Goal: Transaction & Acquisition: Purchase product/service

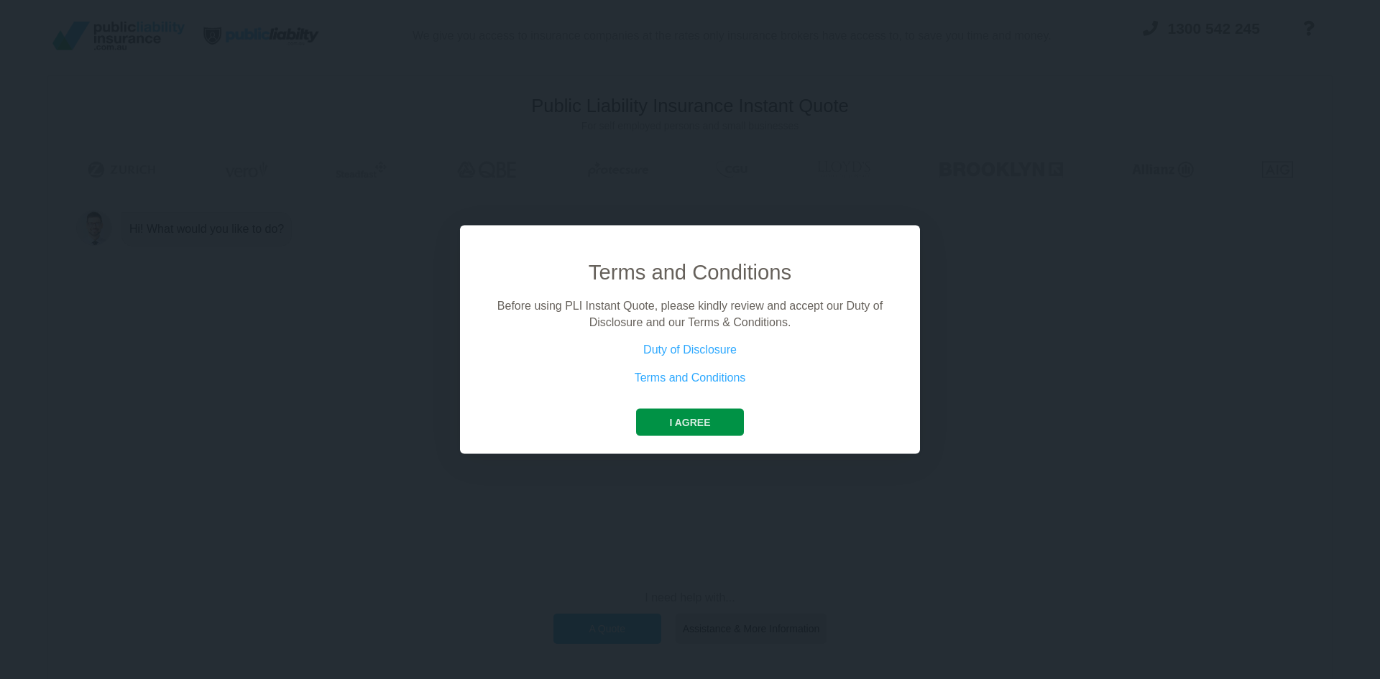
click at [681, 423] on button "I agree" at bounding box center [689, 422] width 107 height 27
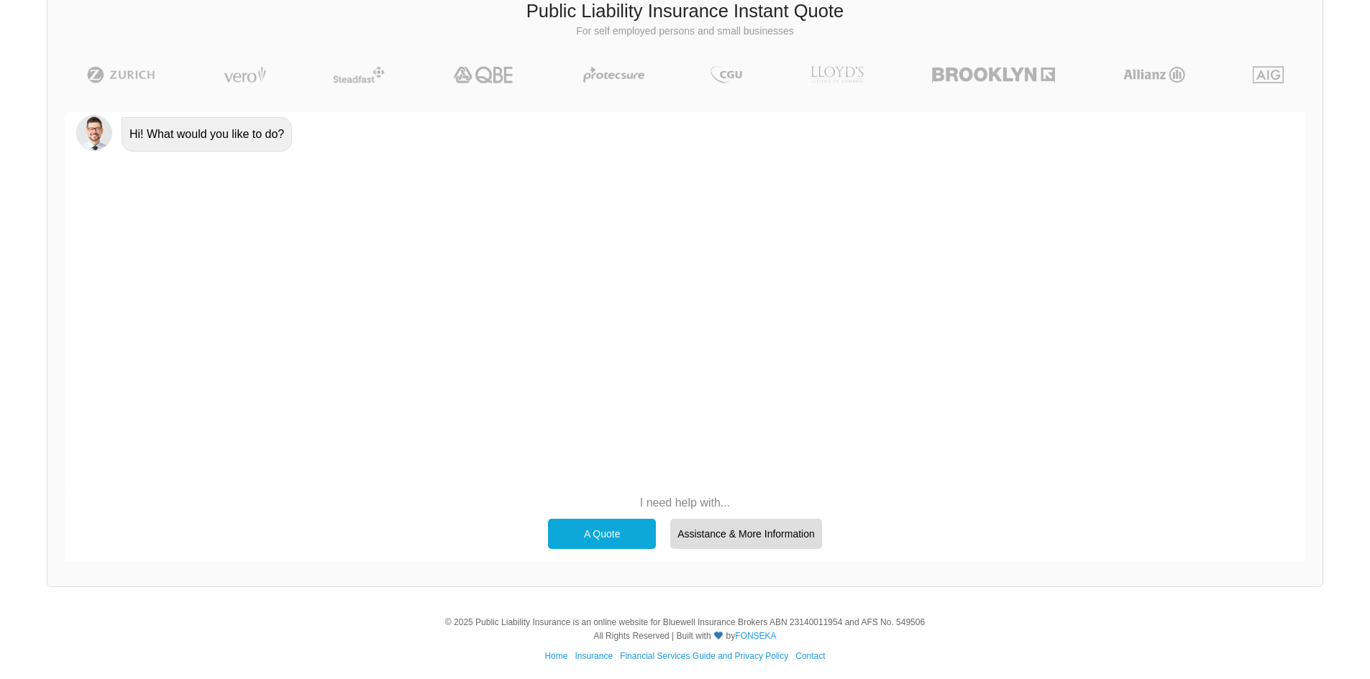
scroll to position [99, 0]
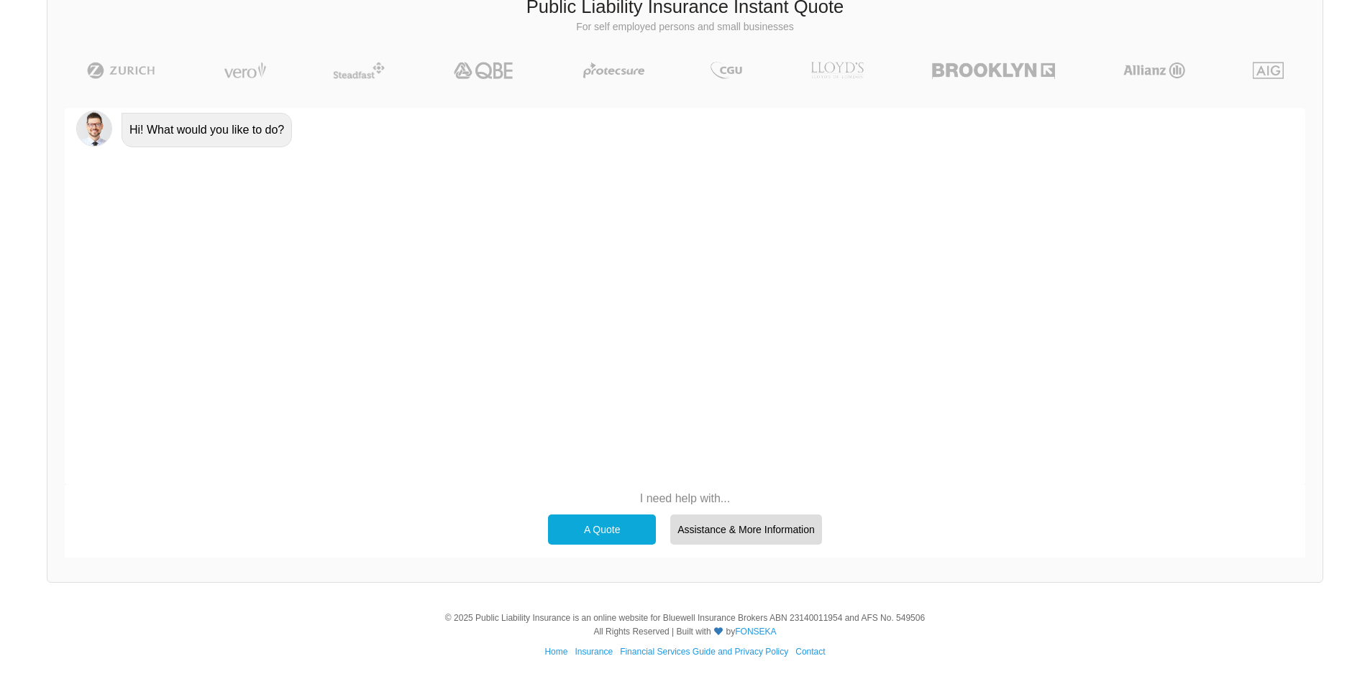
click at [625, 525] on div "A Quote" at bounding box center [602, 530] width 108 height 30
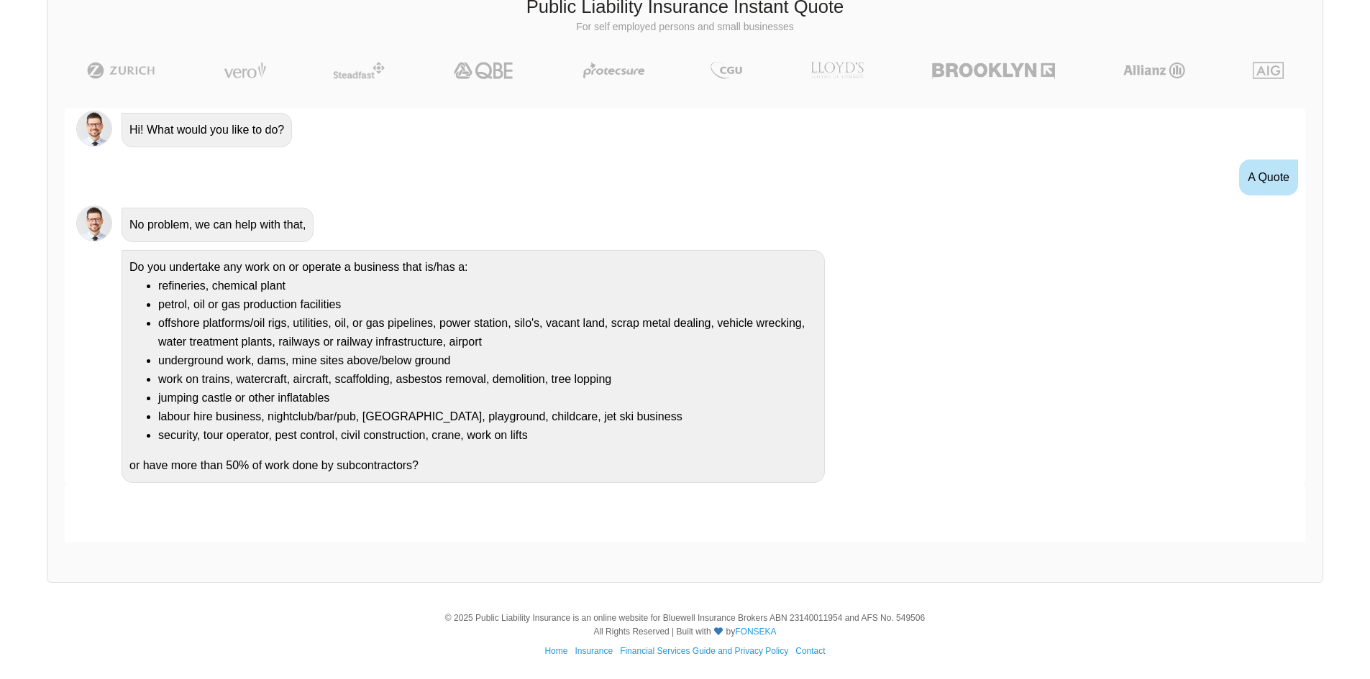
scroll to position [1, 0]
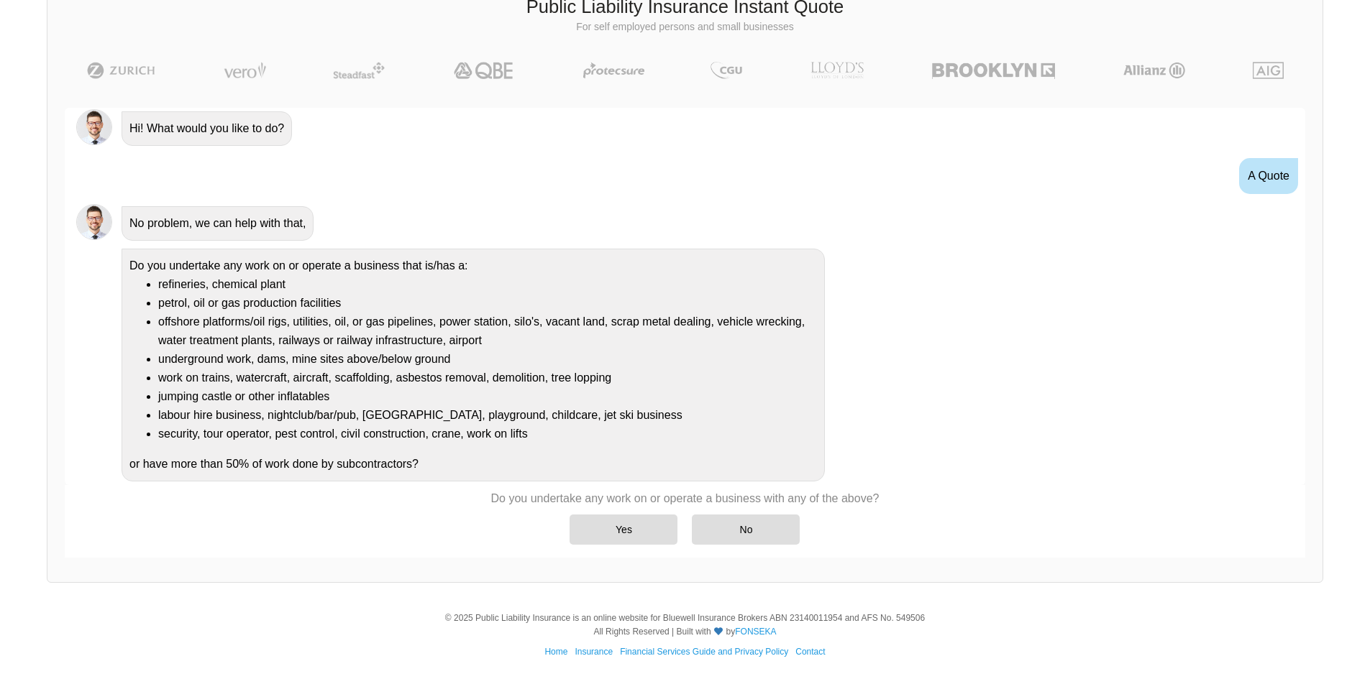
click at [625, 525] on div "Yes" at bounding box center [623, 530] width 108 height 30
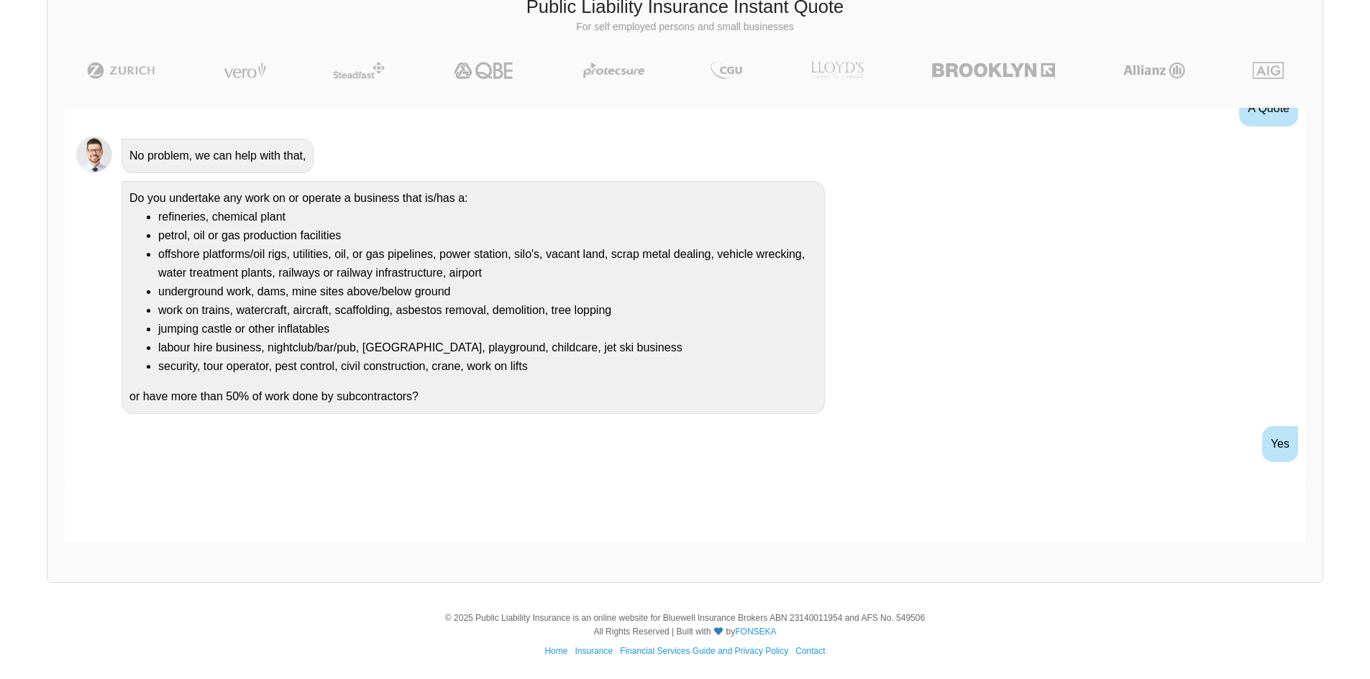
scroll to position [139, 0]
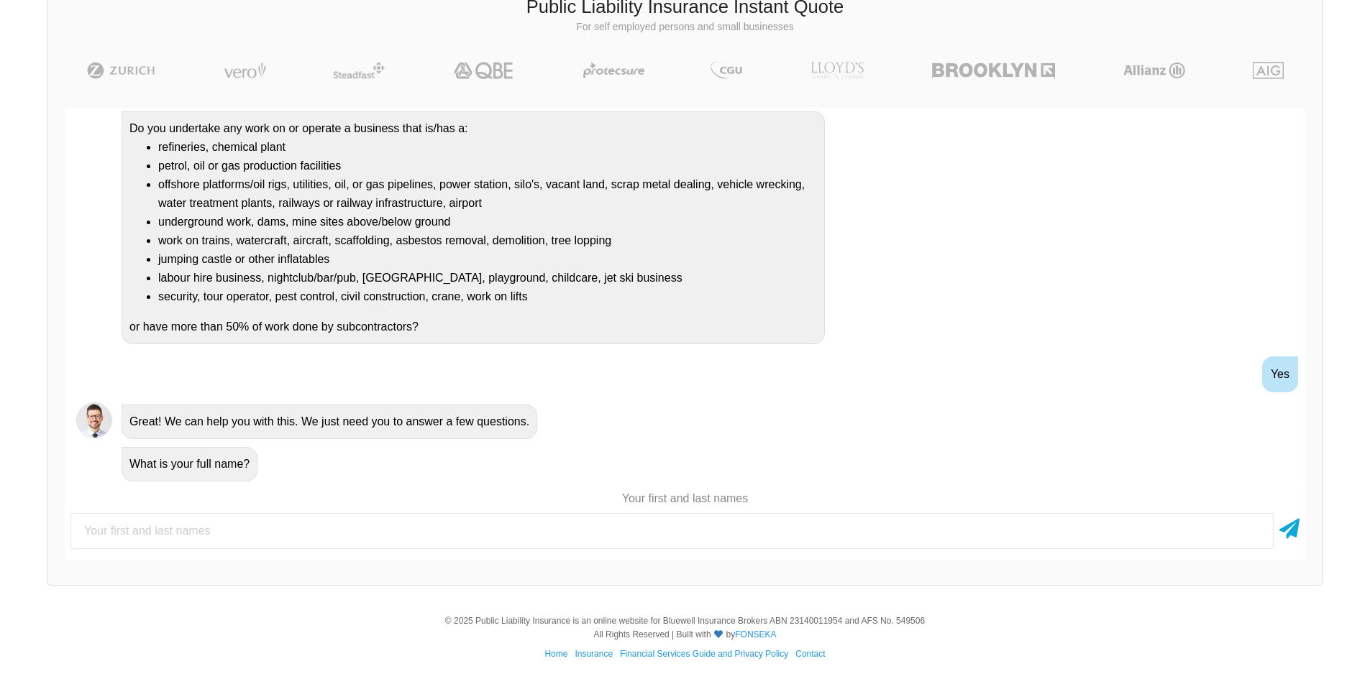
click at [626, 525] on input "text" at bounding box center [671, 531] width 1203 height 36
type input "XIANGLIN KAN"
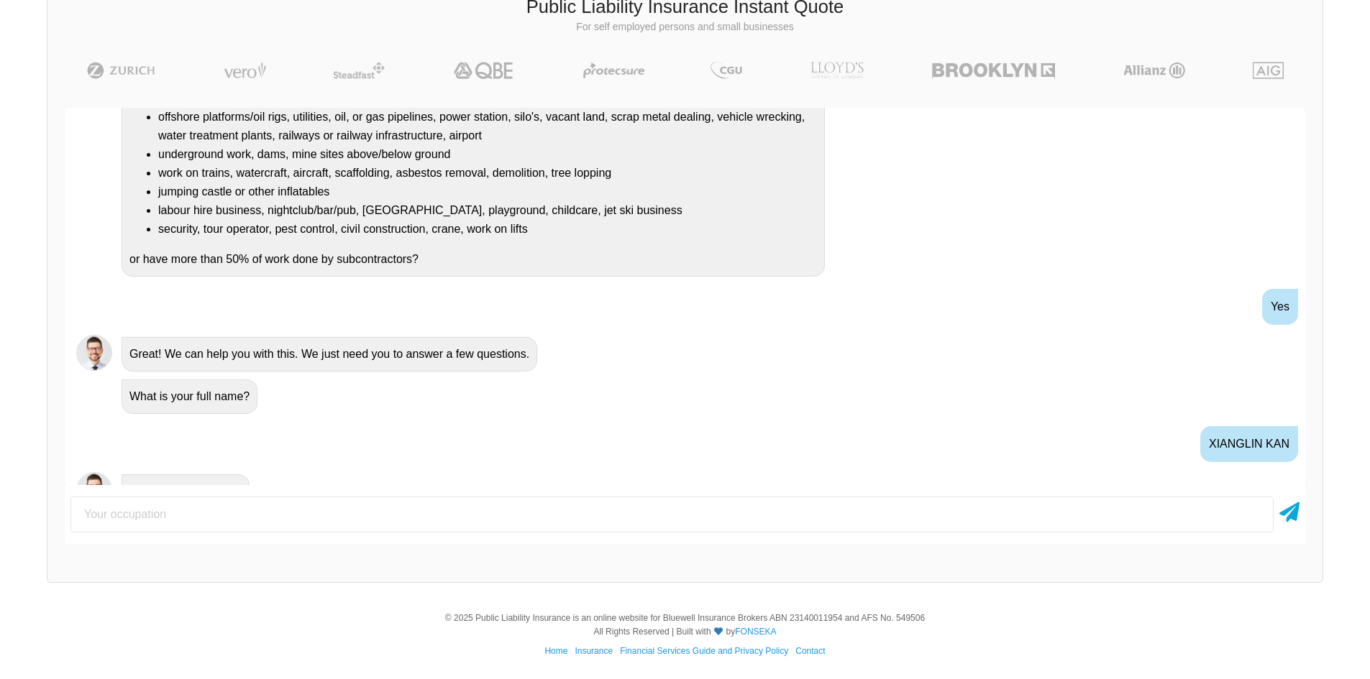
scroll to position [319, 0]
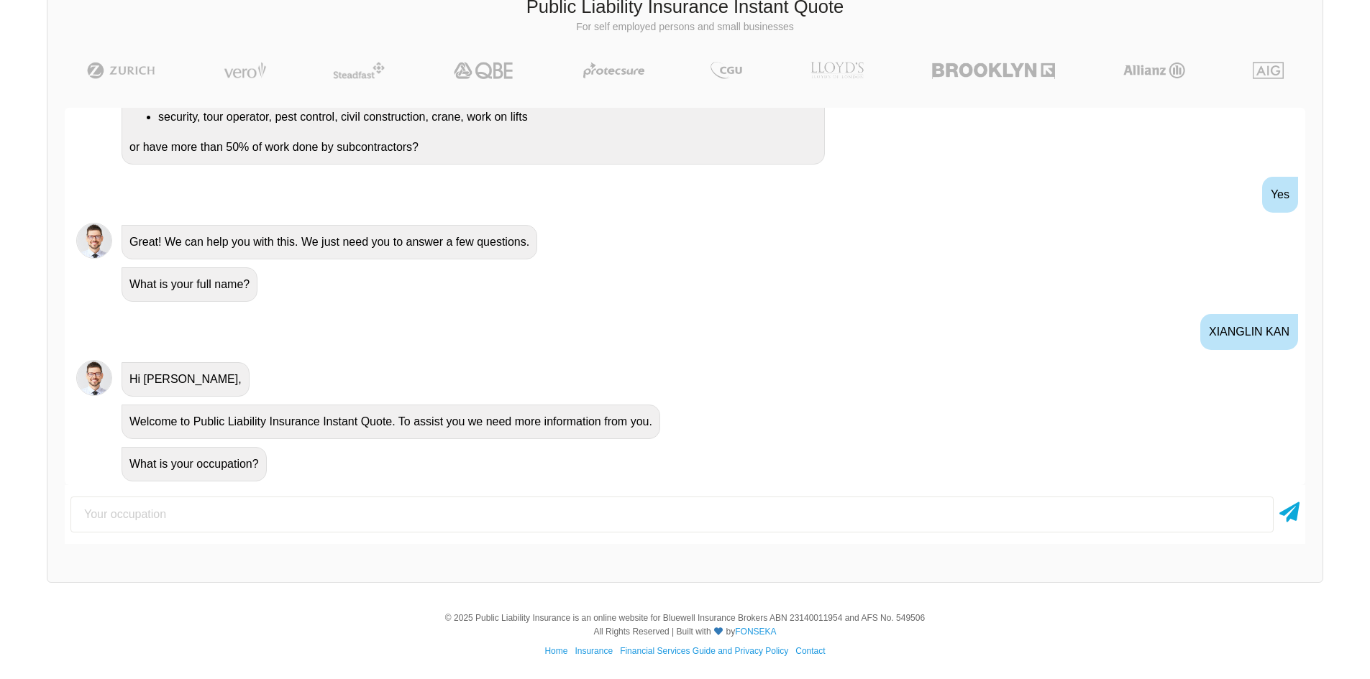
click at [555, 531] on input "text" at bounding box center [671, 515] width 1203 height 36
click at [567, 521] on input "text" at bounding box center [671, 515] width 1203 height 36
type input "BNB MANAGER"
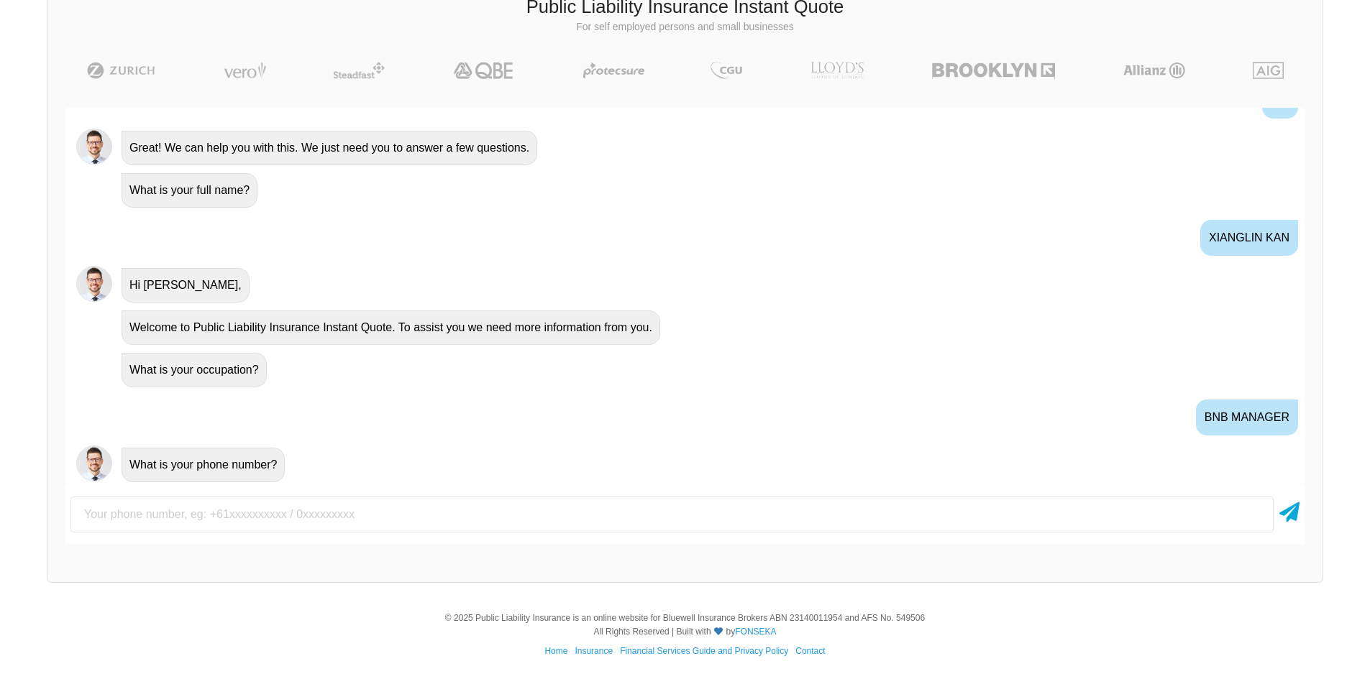
scroll to position [413, 0]
type input "-"
type input "0"
type input "0420581788"
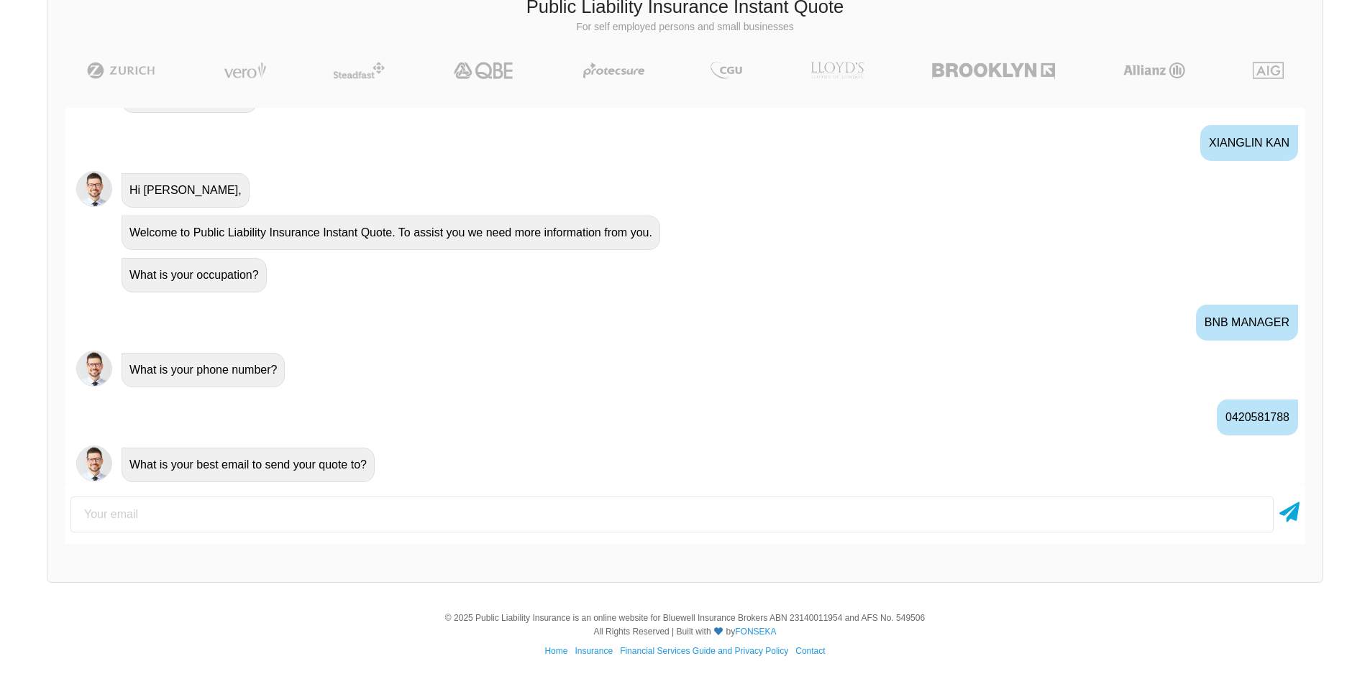
scroll to position [508, 0]
click at [433, 501] on input "email" at bounding box center [671, 515] width 1203 height 36
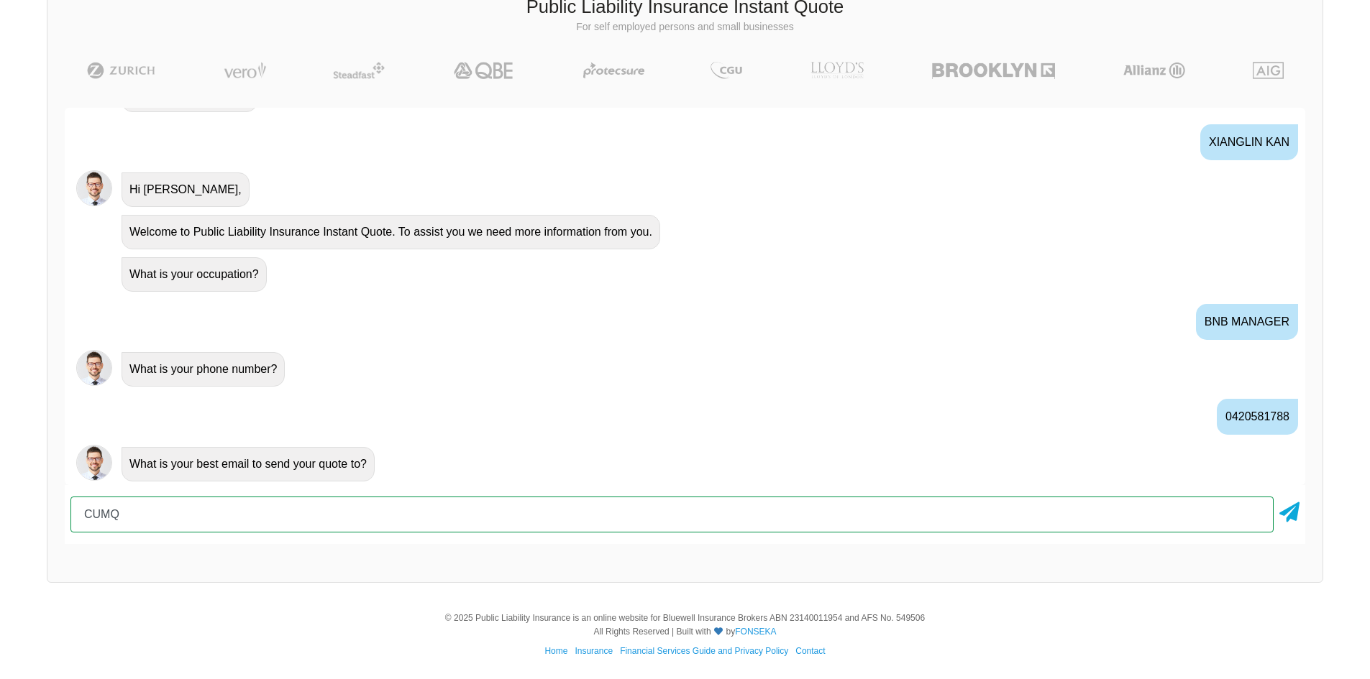
click at [390, 508] on input "CUMQ" at bounding box center [671, 515] width 1203 height 36
type input "[EMAIL_ADDRESS][DOMAIN_NAME]"
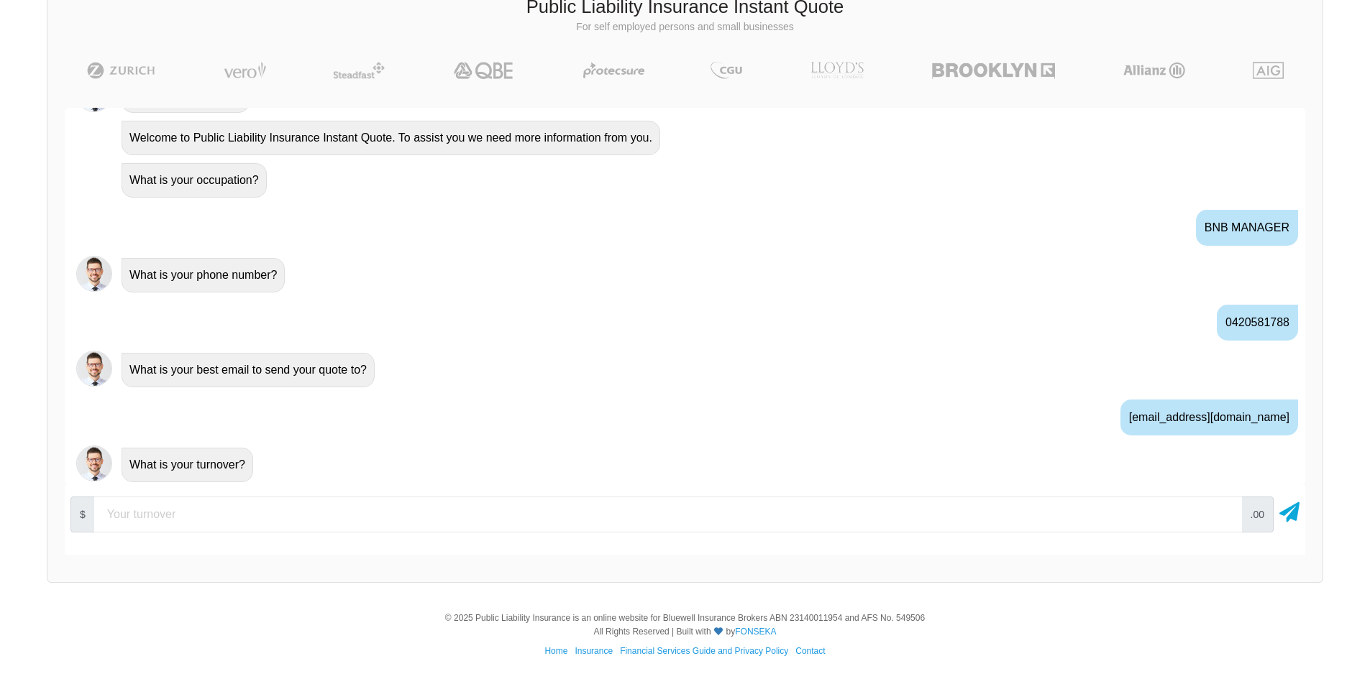
scroll to position [603, 0]
drag, startPoint x: 84, startPoint y: 515, endPoint x: 50, endPoint y: 516, distance: 33.8
click at [50, 516] on div "Awesome! 100% Just a final check that all your details are correct. Your Summar…" at bounding box center [684, 332] width 1275 height 482
click at [122, 513] on input "250000" at bounding box center [668, 515] width 1148 height 36
click at [124, 512] on input "250000" at bounding box center [668, 515] width 1148 height 36
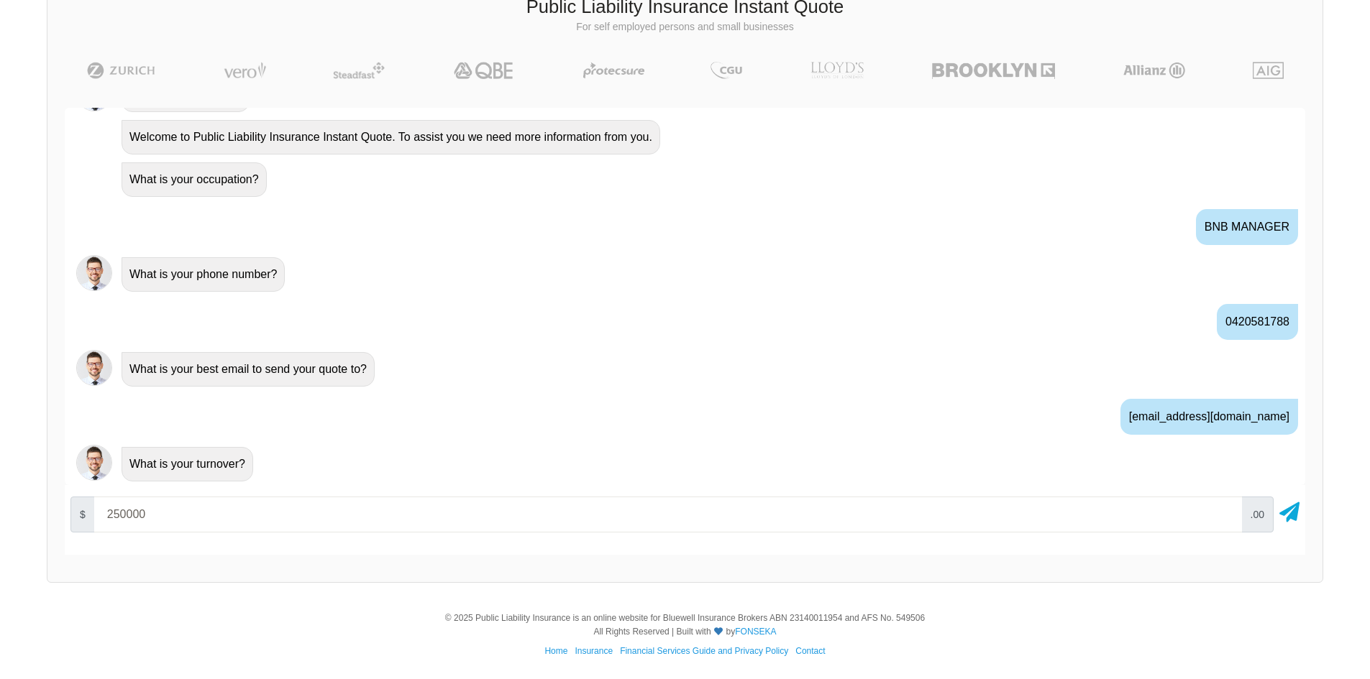
click at [237, 508] on input "250000" at bounding box center [668, 515] width 1148 height 36
type input "250000"
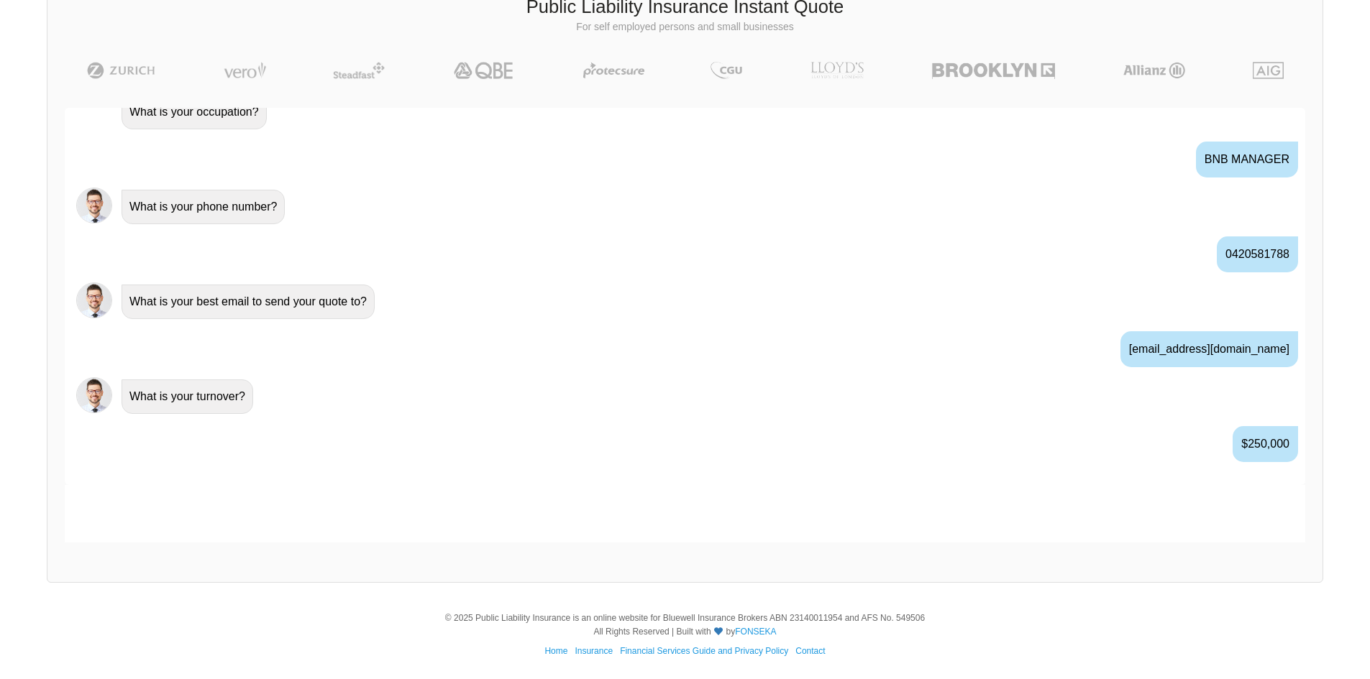
scroll to position [698, 0]
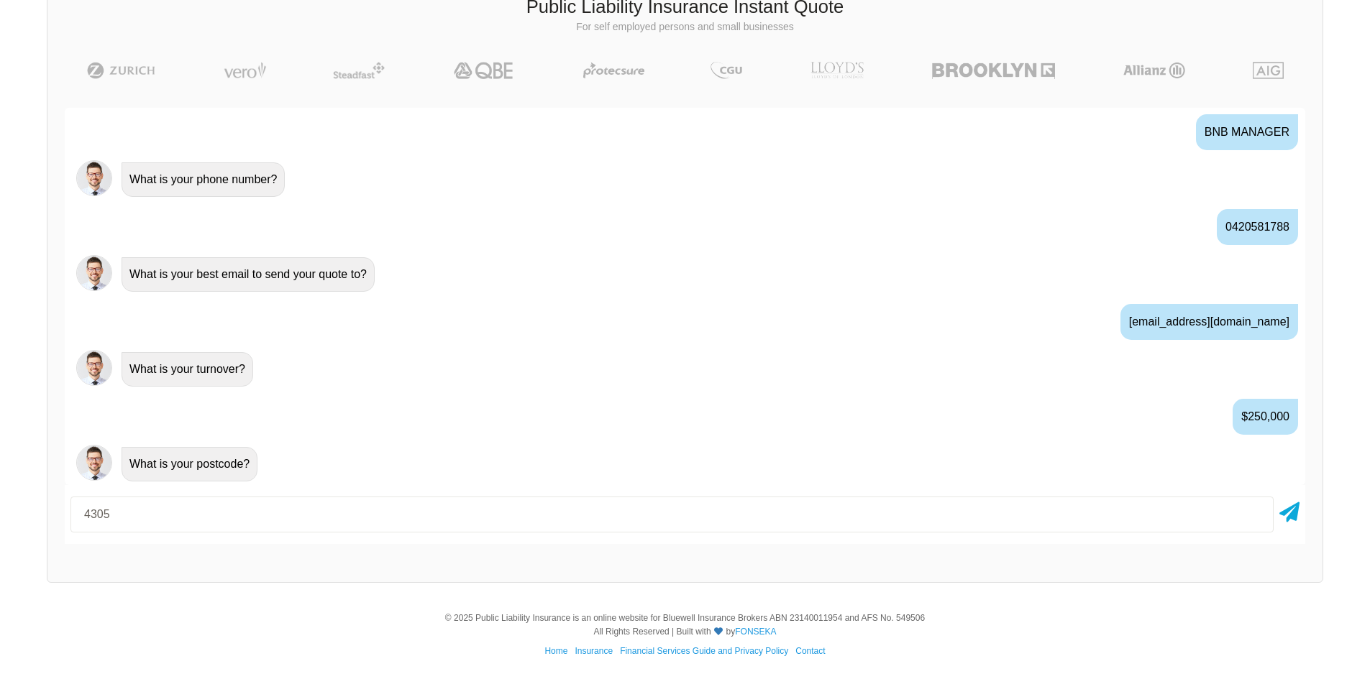
type input "4305"
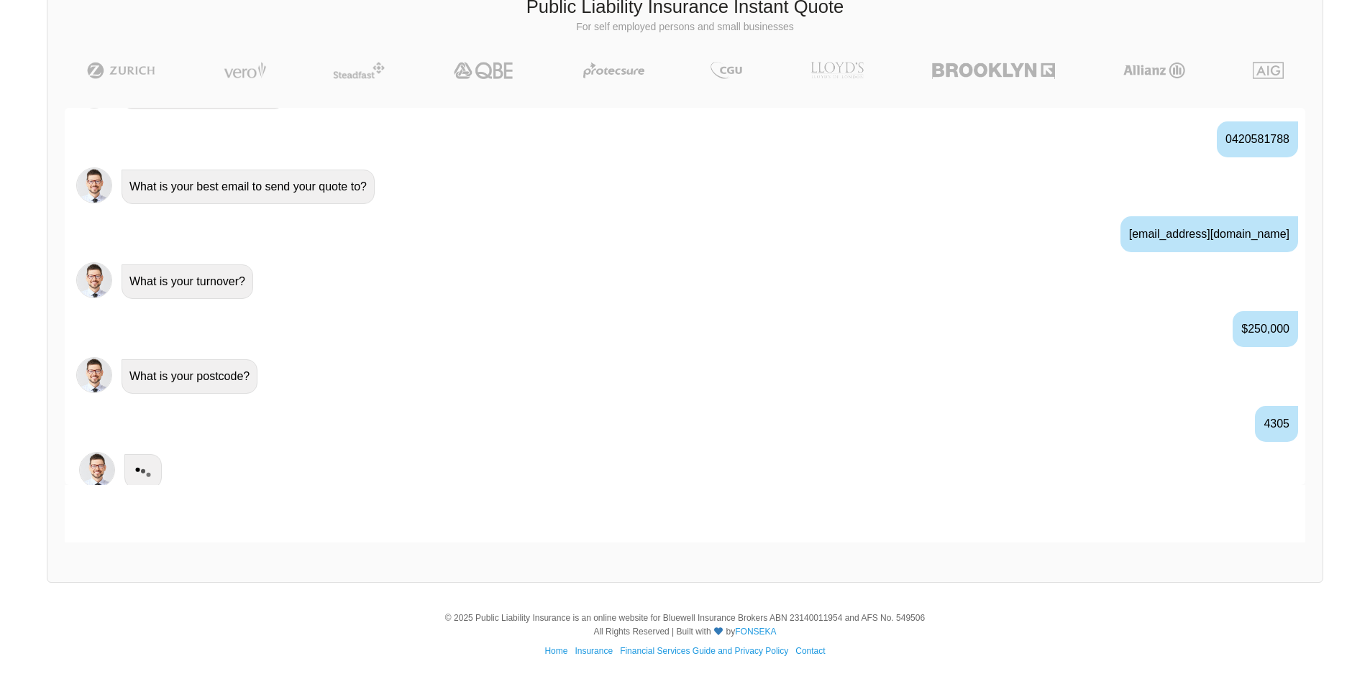
scroll to position [793, 0]
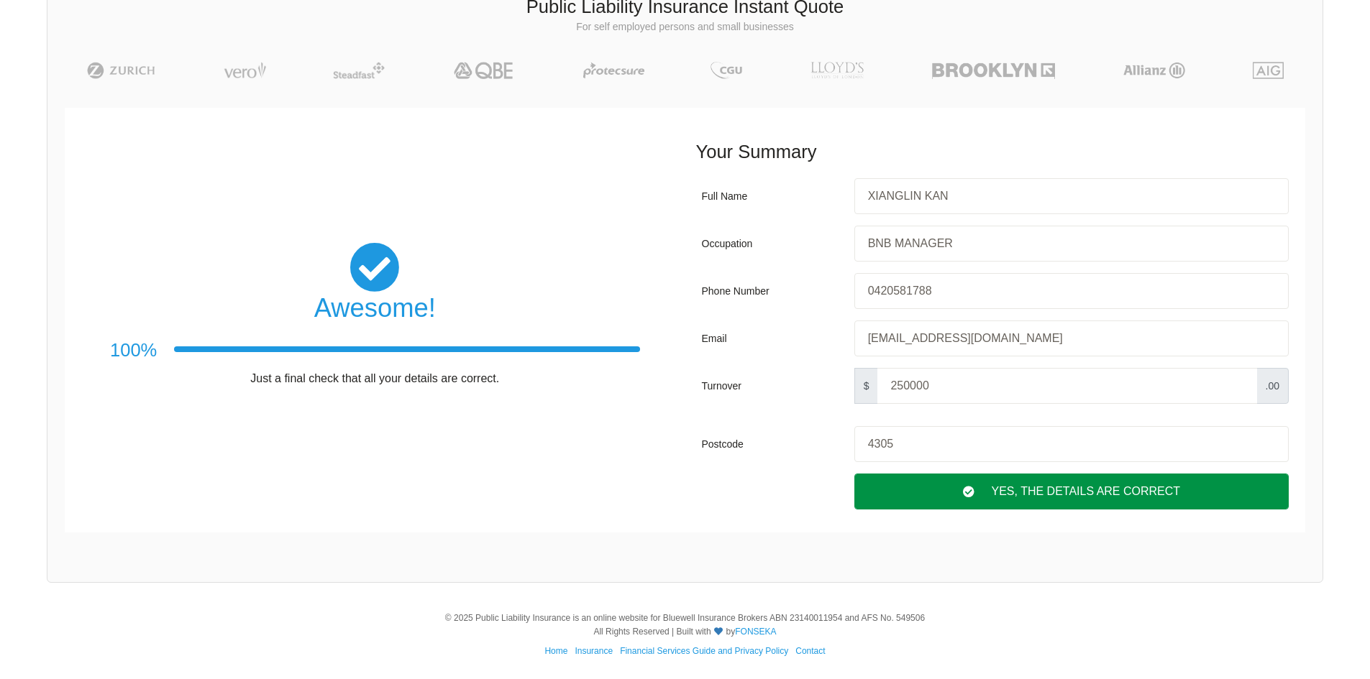
click at [1114, 492] on div "Yes, The Details are correct" at bounding box center [1071, 492] width 434 height 36
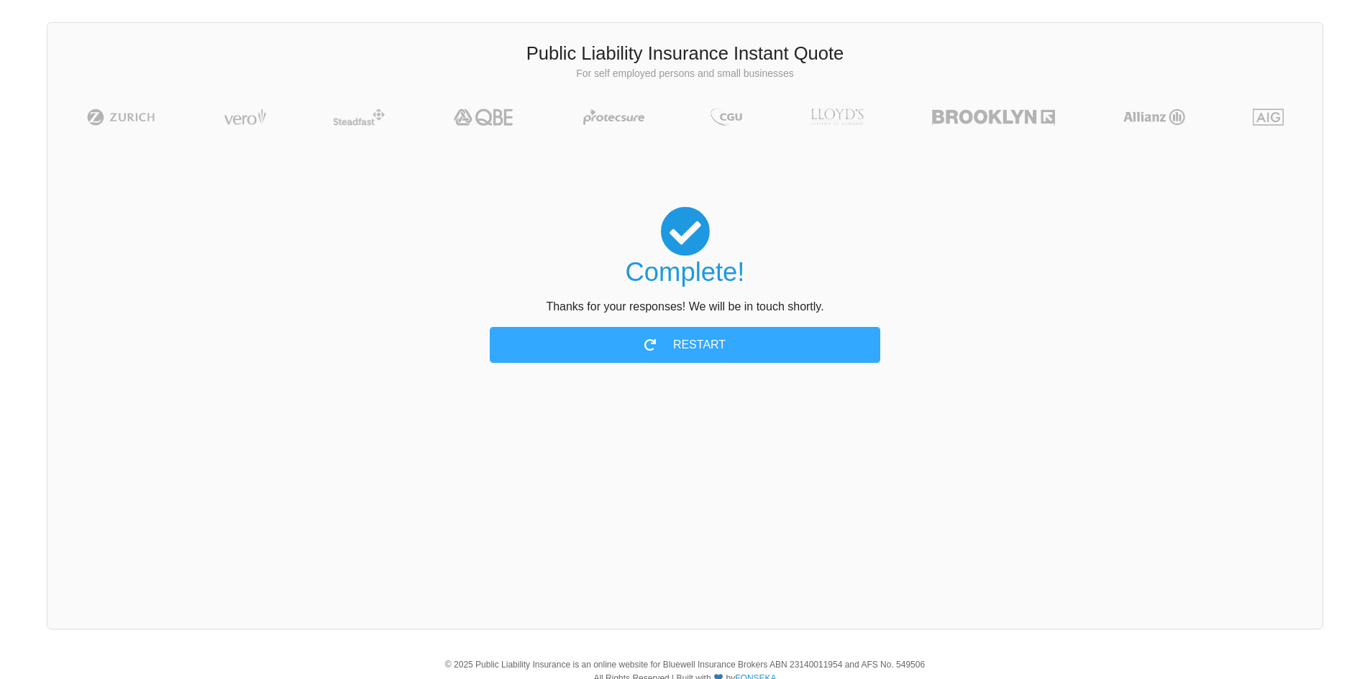
scroll to position [0, 0]
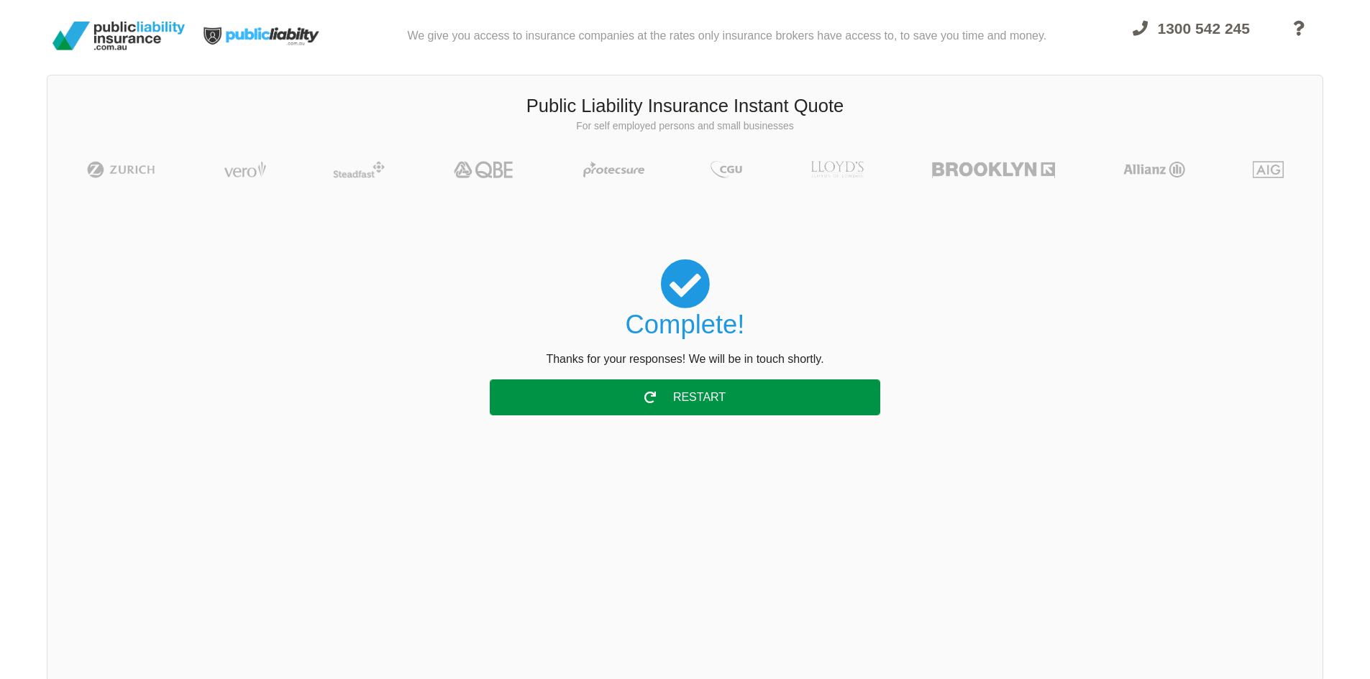
click at [682, 410] on div "Restart" at bounding box center [685, 398] width 390 height 36
